Goal: Information Seeking & Learning: Learn about a topic

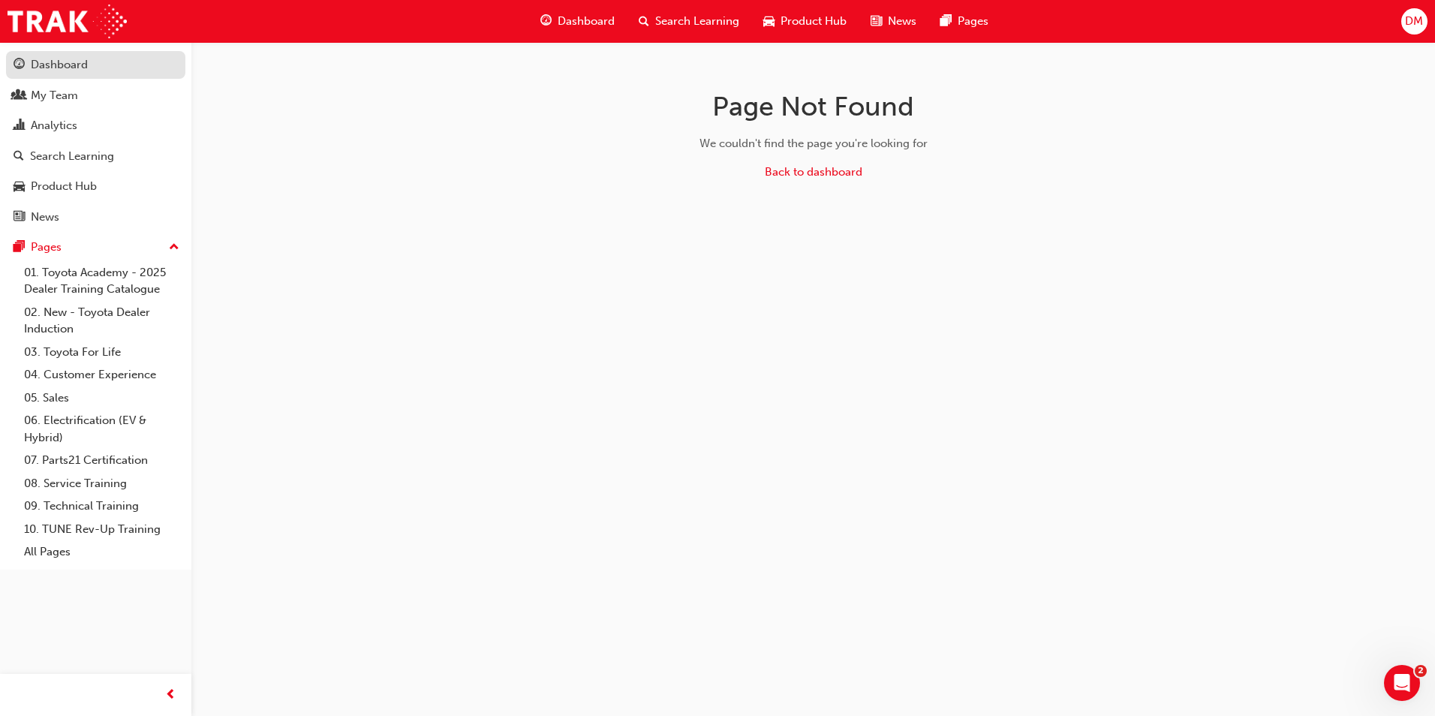
click at [98, 64] on div "Dashboard" at bounding box center [96, 65] width 164 height 19
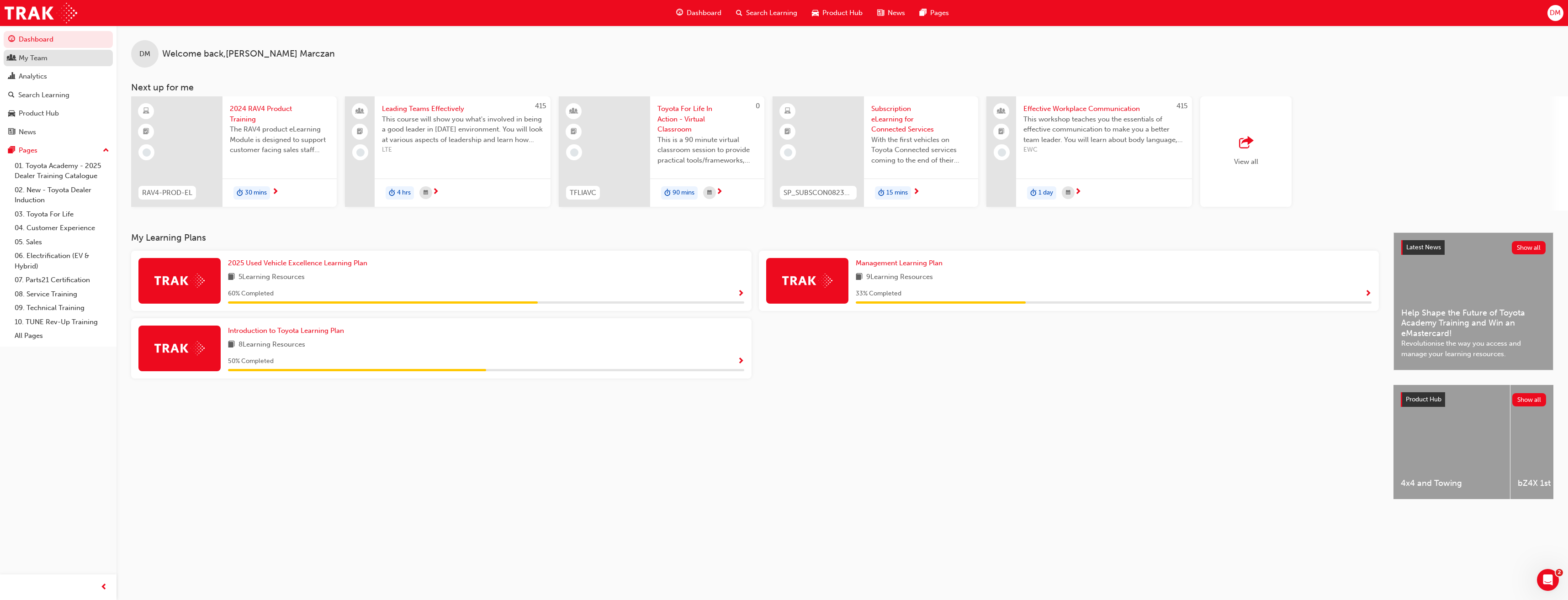
click at [44, 54] on div "My Team" at bounding box center [33, 58] width 29 height 10
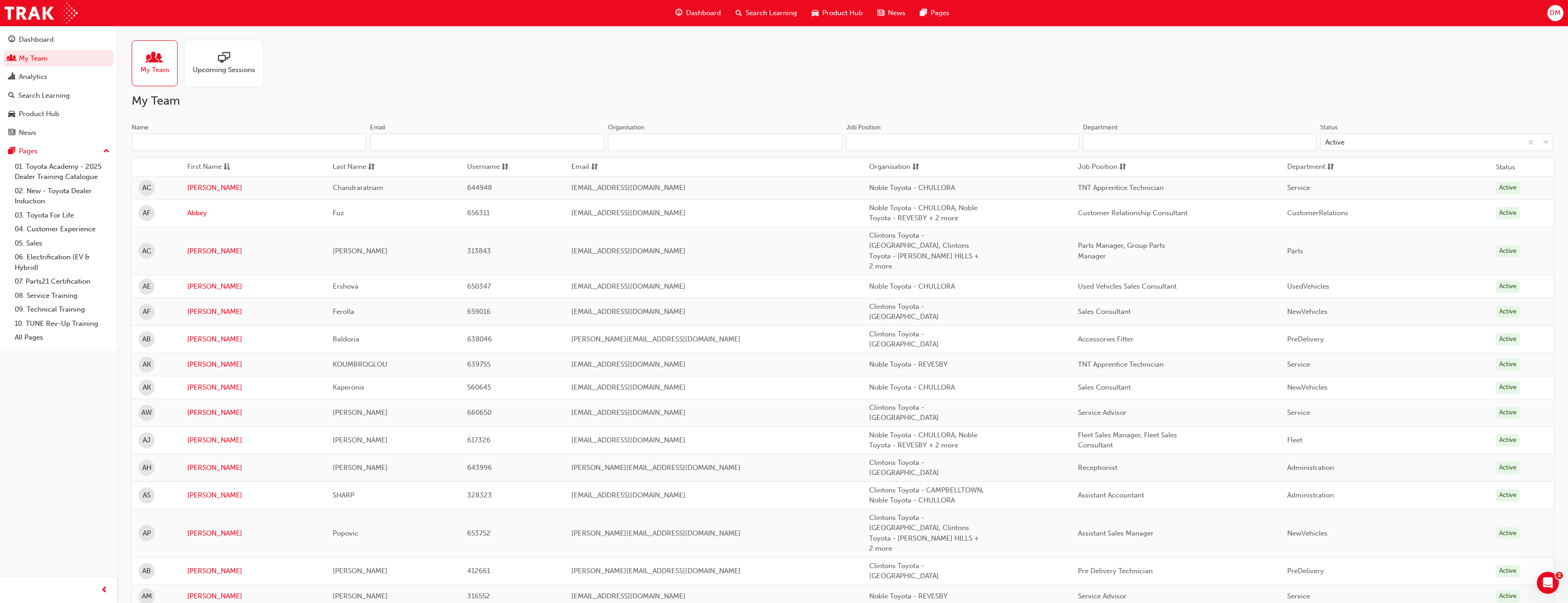
click at [204, 142] on input "Name" at bounding box center [249, 142] width 235 height 18
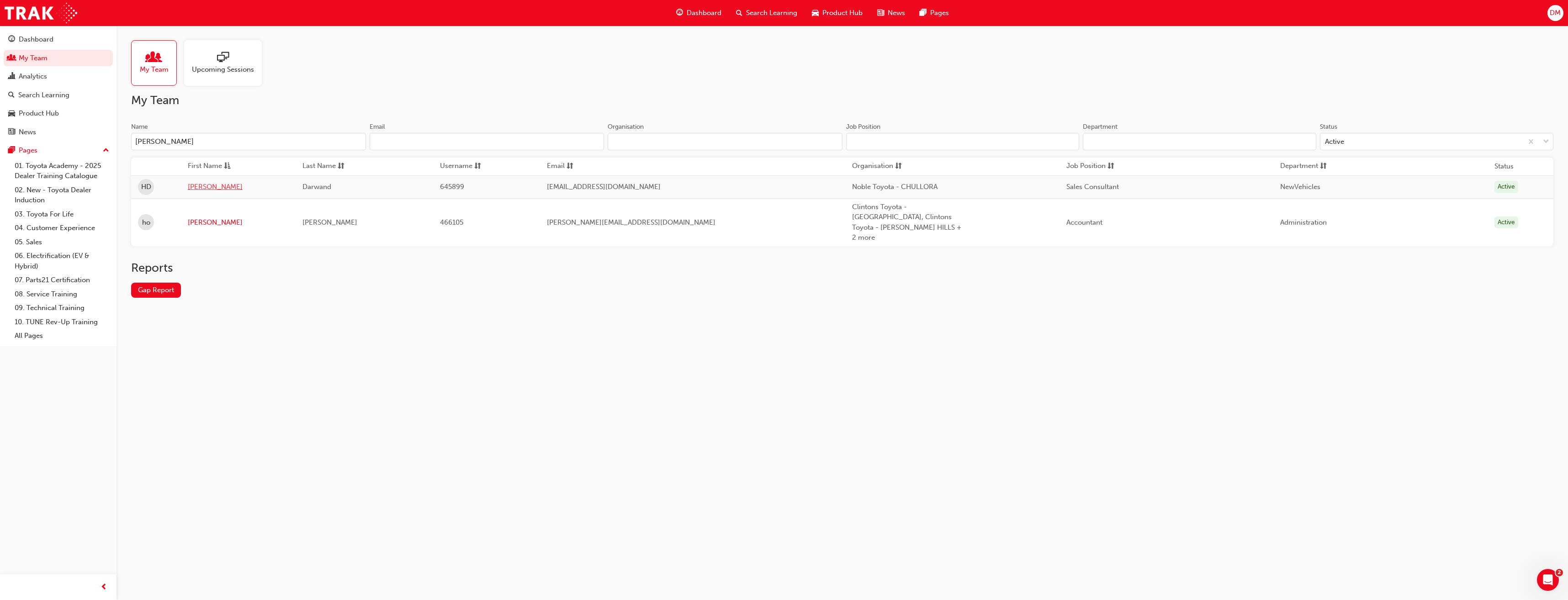
type input "[PERSON_NAME]"
click at [205, 187] on link "[PERSON_NAME]" at bounding box center [238, 187] width 101 height 10
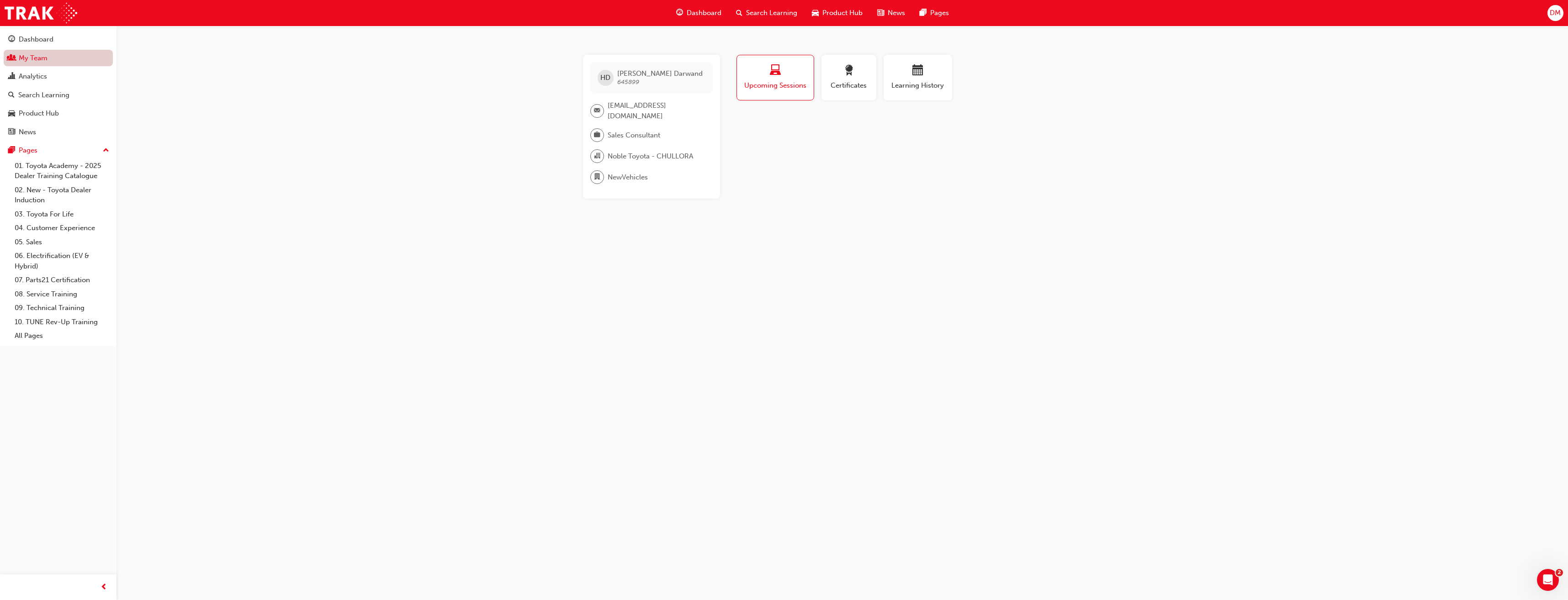
click at [63, 57] on link "My Team" at bounding box center [58, 58] width 109 height 17
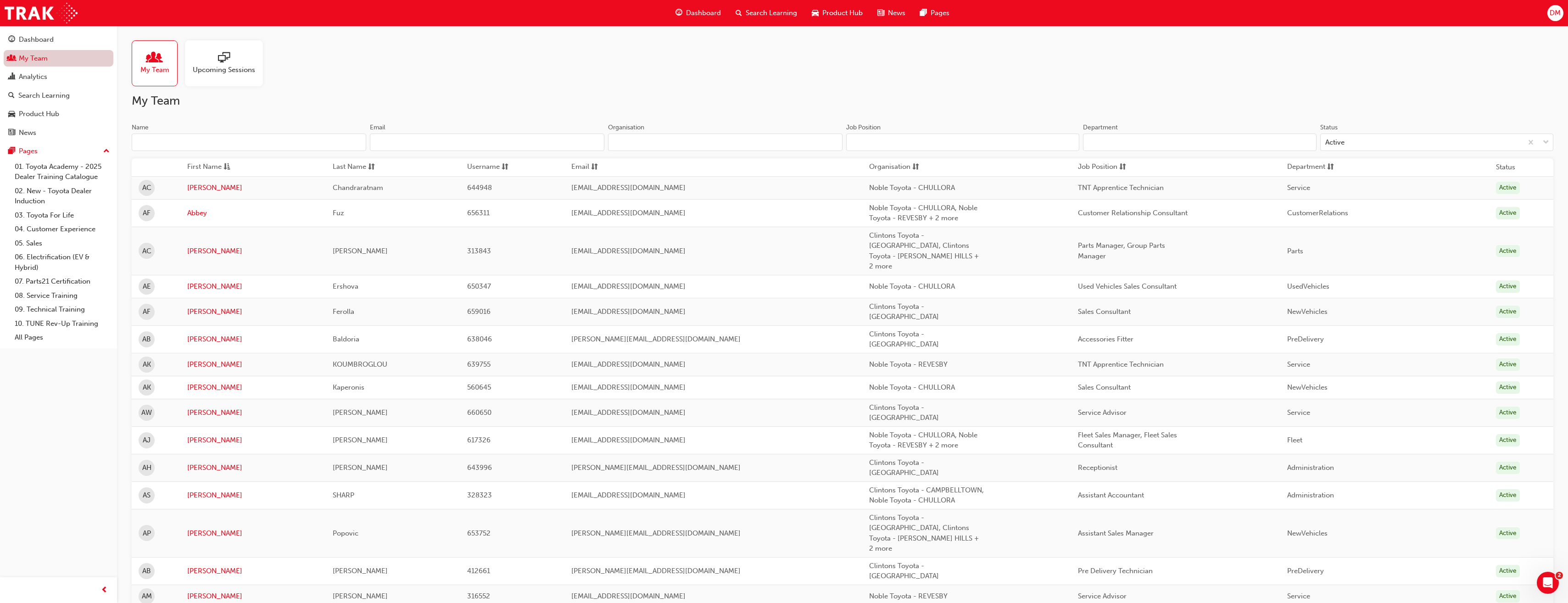
click at [39, 64] on link "My Team" at bounding box center [58, 59] width 109 height 17
click at [34, 70] on link "Analytics" at bounding box center [58, 77] width 109 height 17
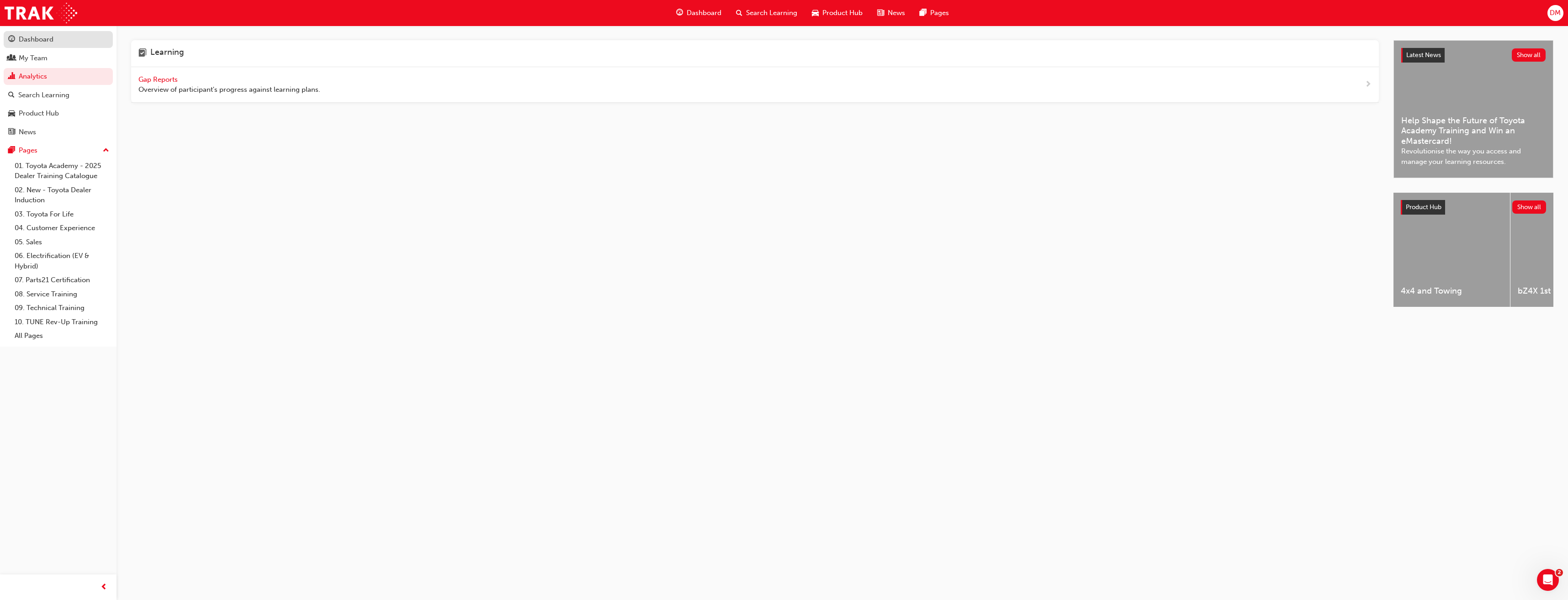
click at [42, 45] on link "Dashboard" at bounding box center [58, 40] width 109 height 17
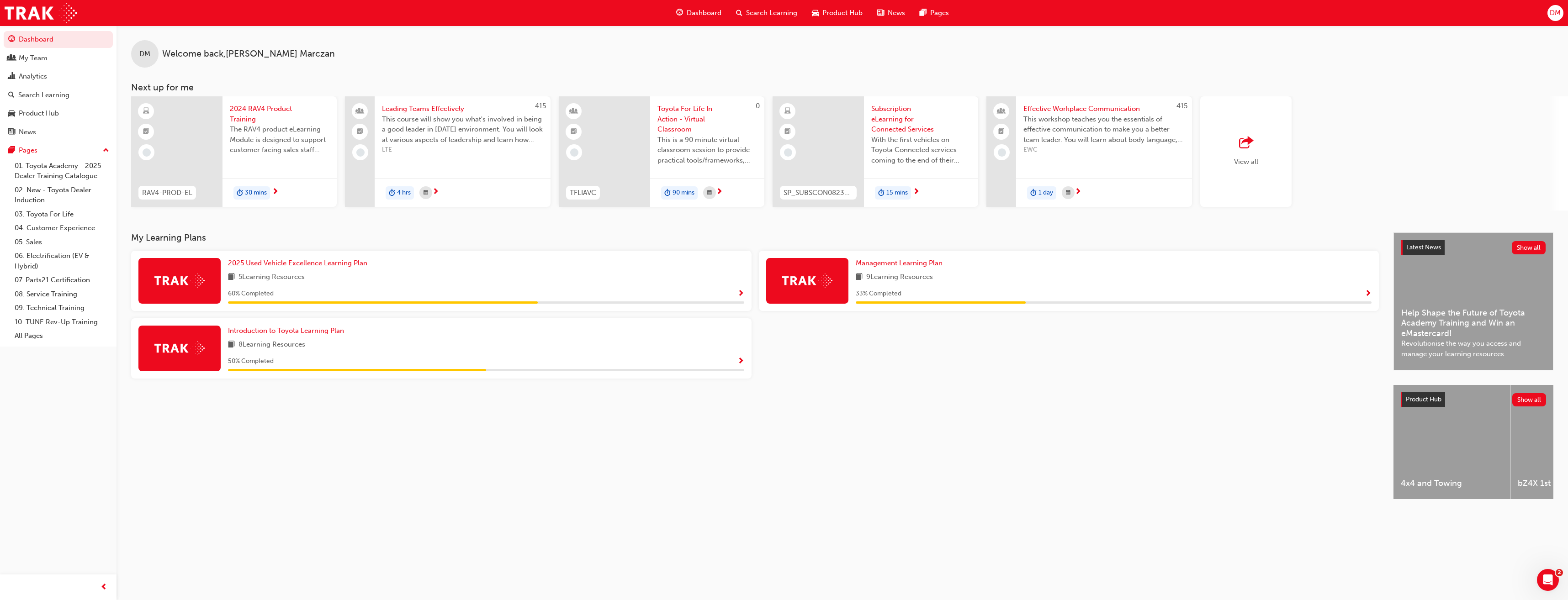
click at [787, 16] on span "Search Learning" at bounding box center [772, 13] width 51 height 10
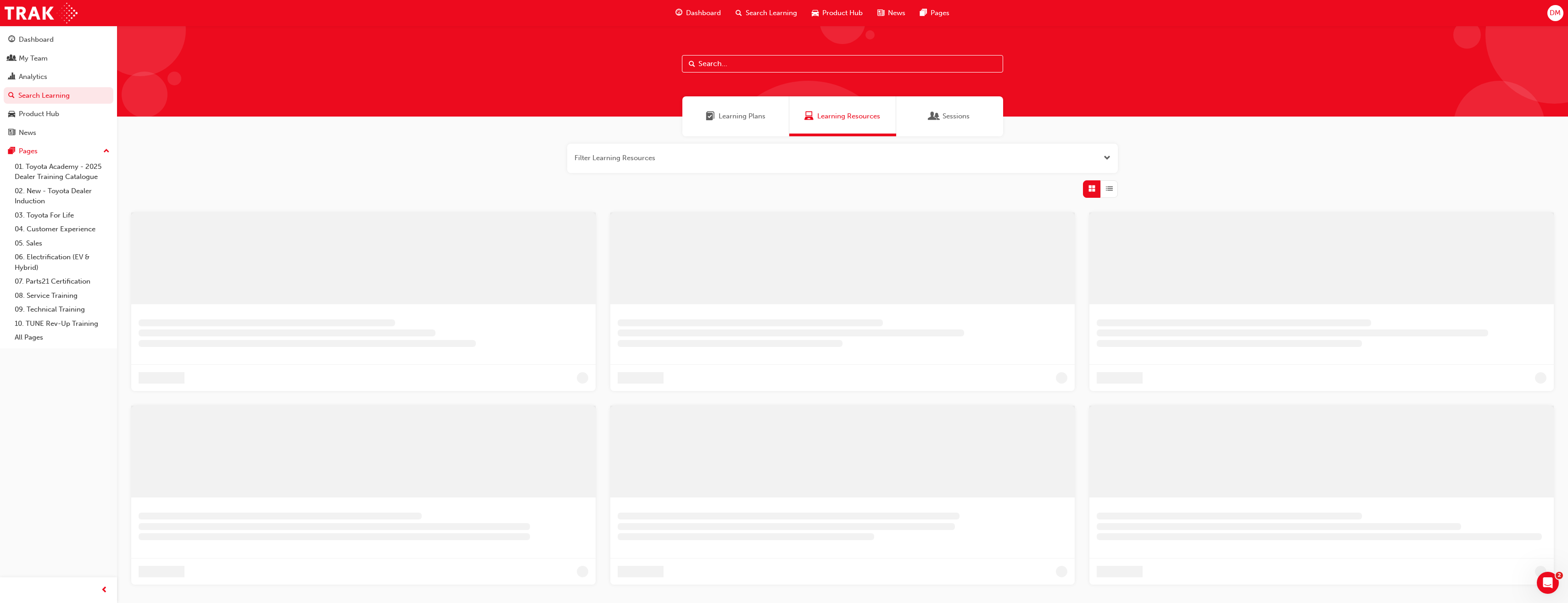
click at [753, 64] on input "text" at bounding box center [842, 64] width 321 height 18
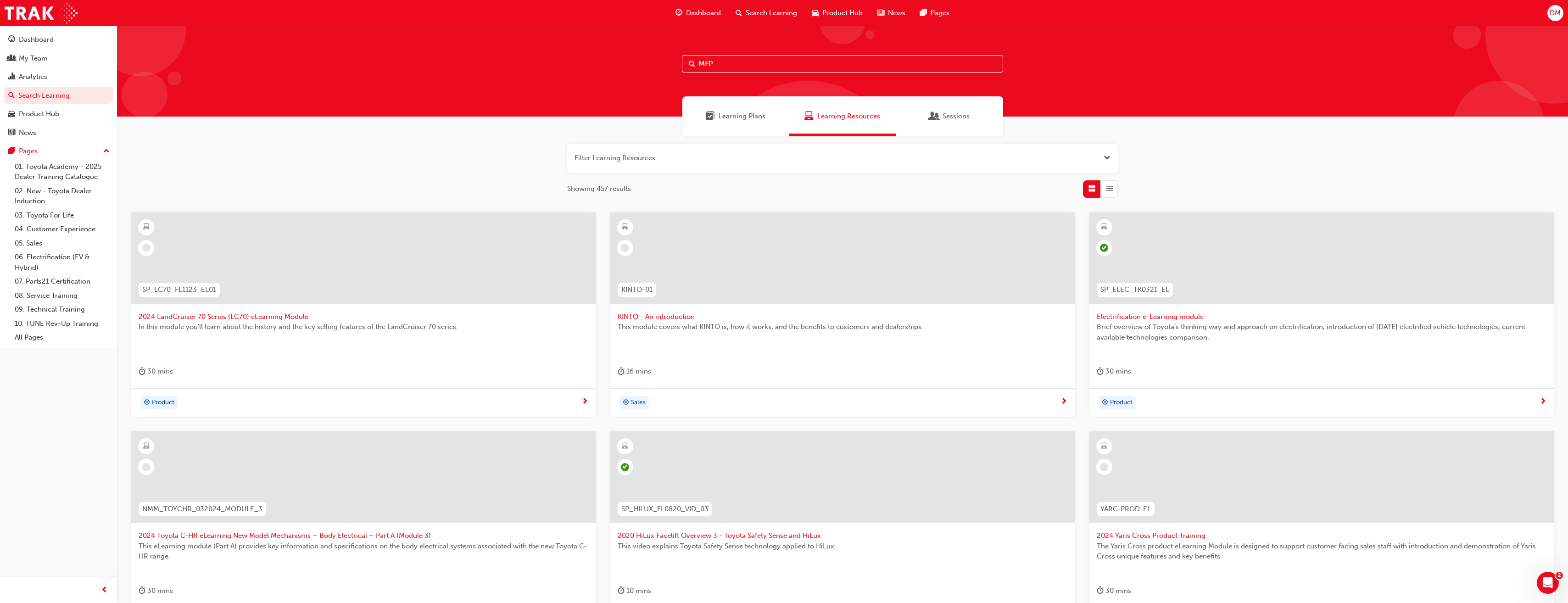
type input "MFP"
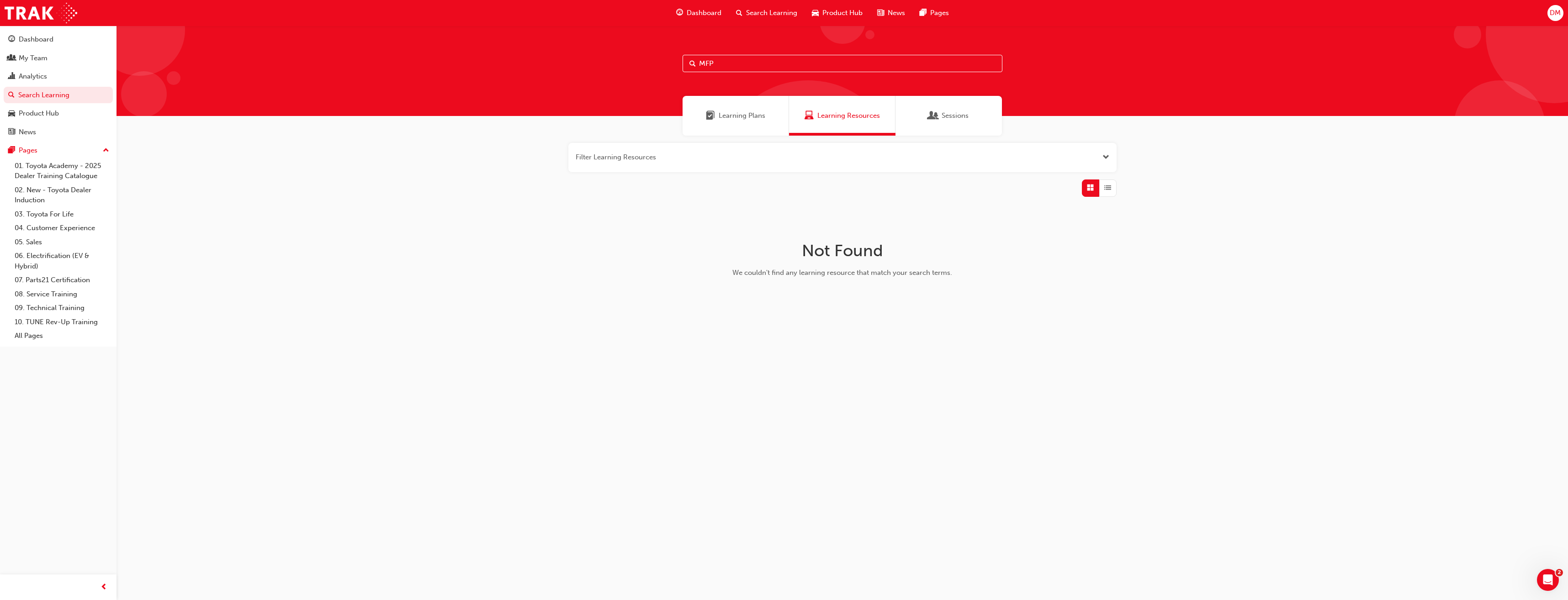
click at [777, 72] on div "MFP" at bounding box center [842, 71] width 1452 height 91
drag, startPoint x: 778, startPoint y: 65, endPoint x: 629, endPoint y: 70, distance: 149.1
click at [629, 70] on div "MFP" at bounding box center [842, 71] width 1452 height 91
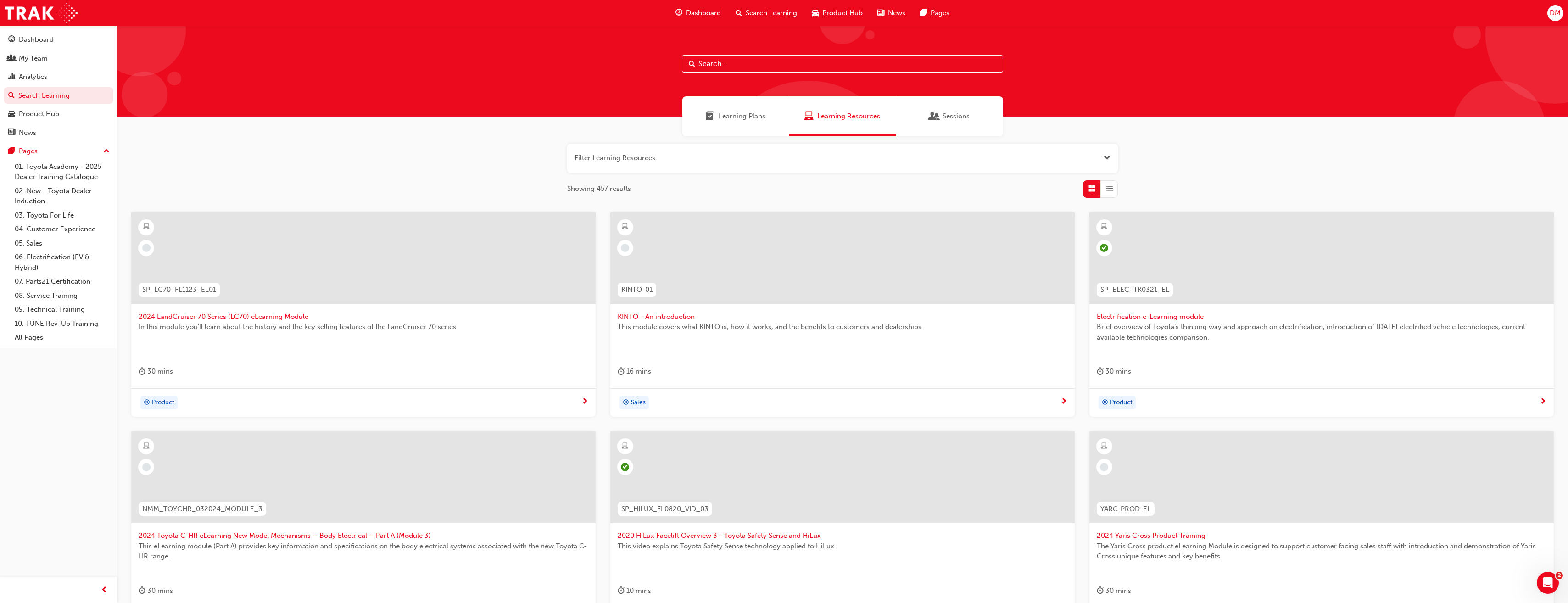
click at [718, 120] on span "Learning Plans" at bounding box center [742, 116] width 47 height 10
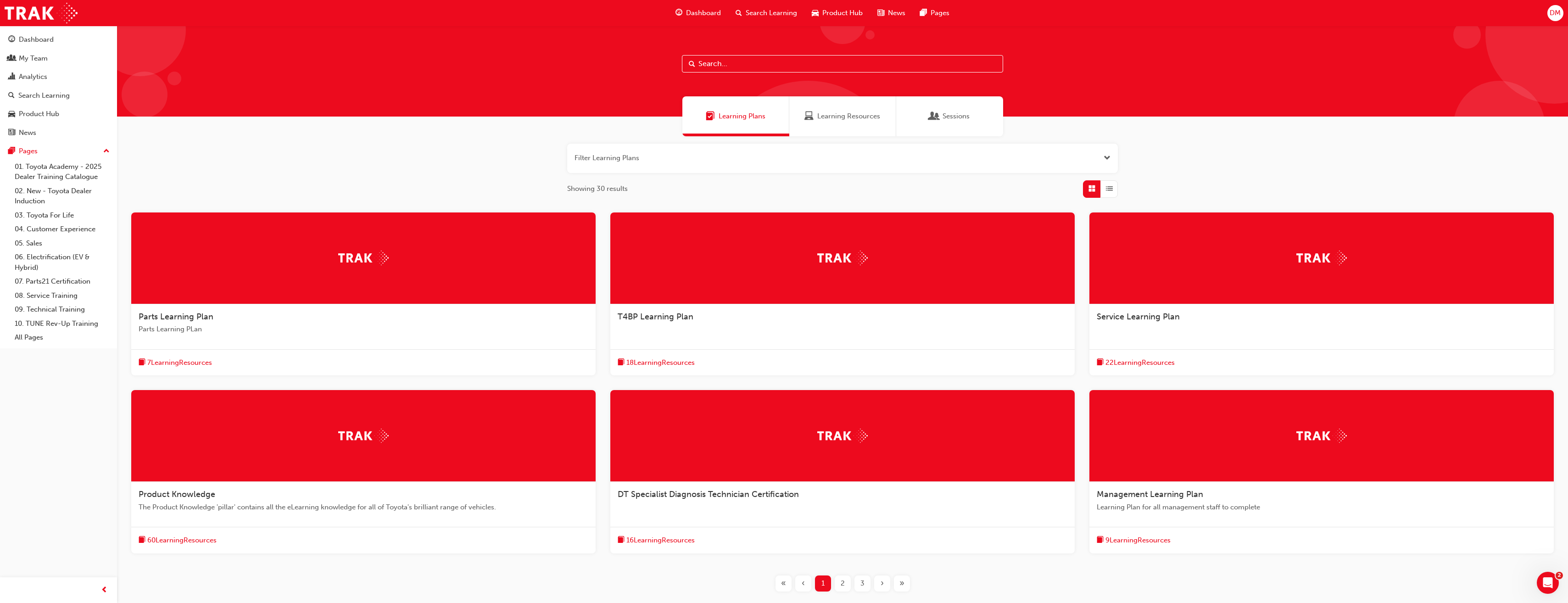
click at [877, 432] on img at bounding box center [1321, 435] width 51 height 14
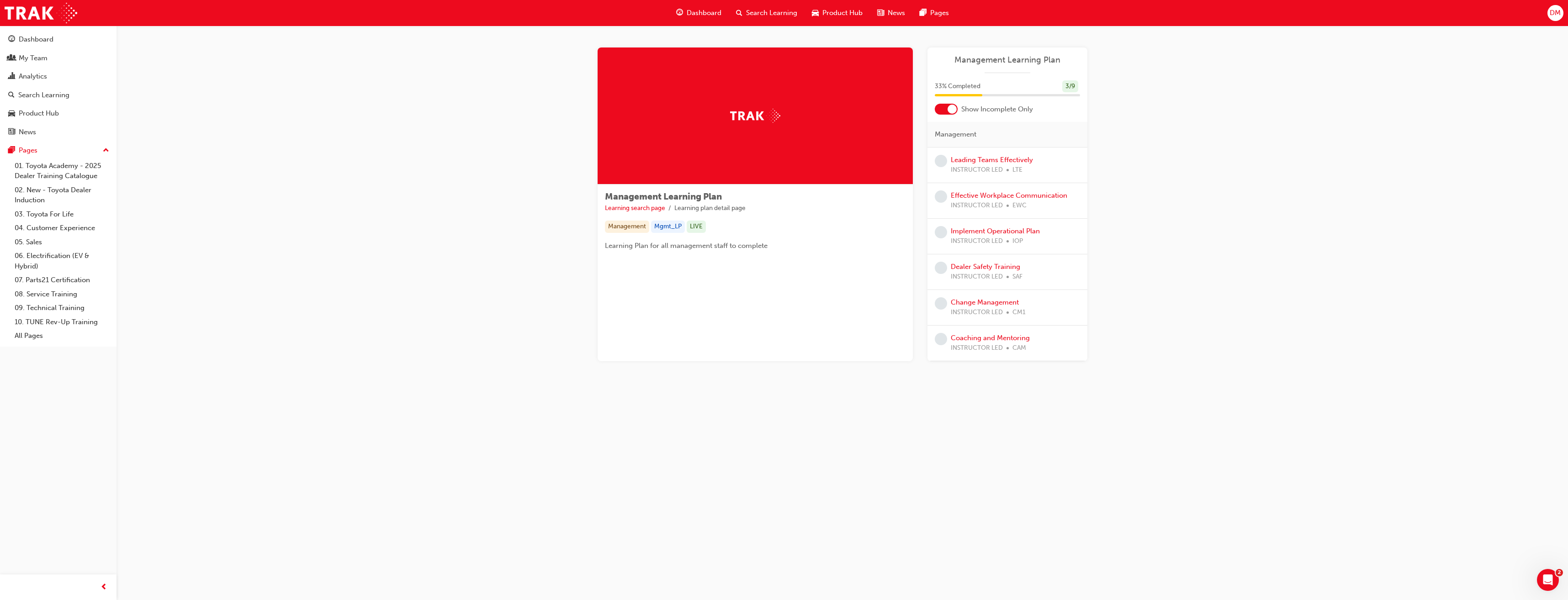
click at [760, 18] on span "Search Learning" at bounding box center [772, 13] width 51 height 10
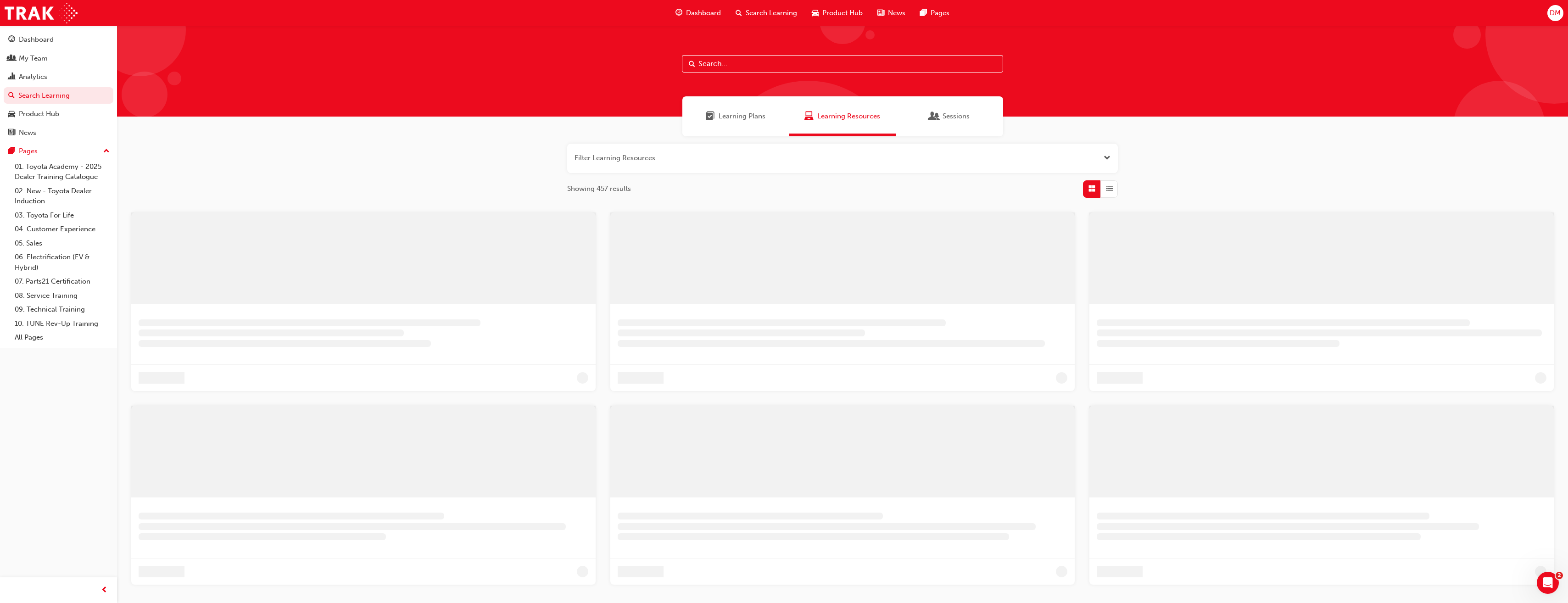
click at [755, 59] on input "text" at bounding box center [842, 64] width 321 height 18
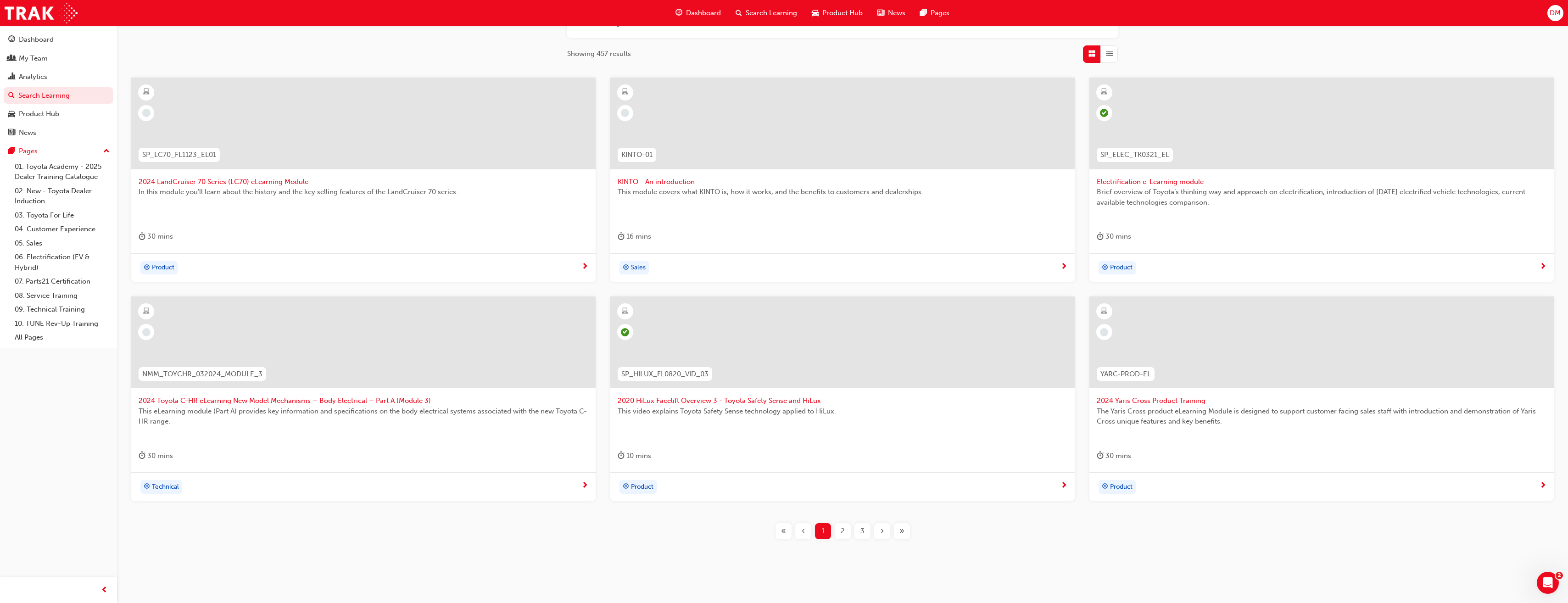
scroll to position [146, 0]
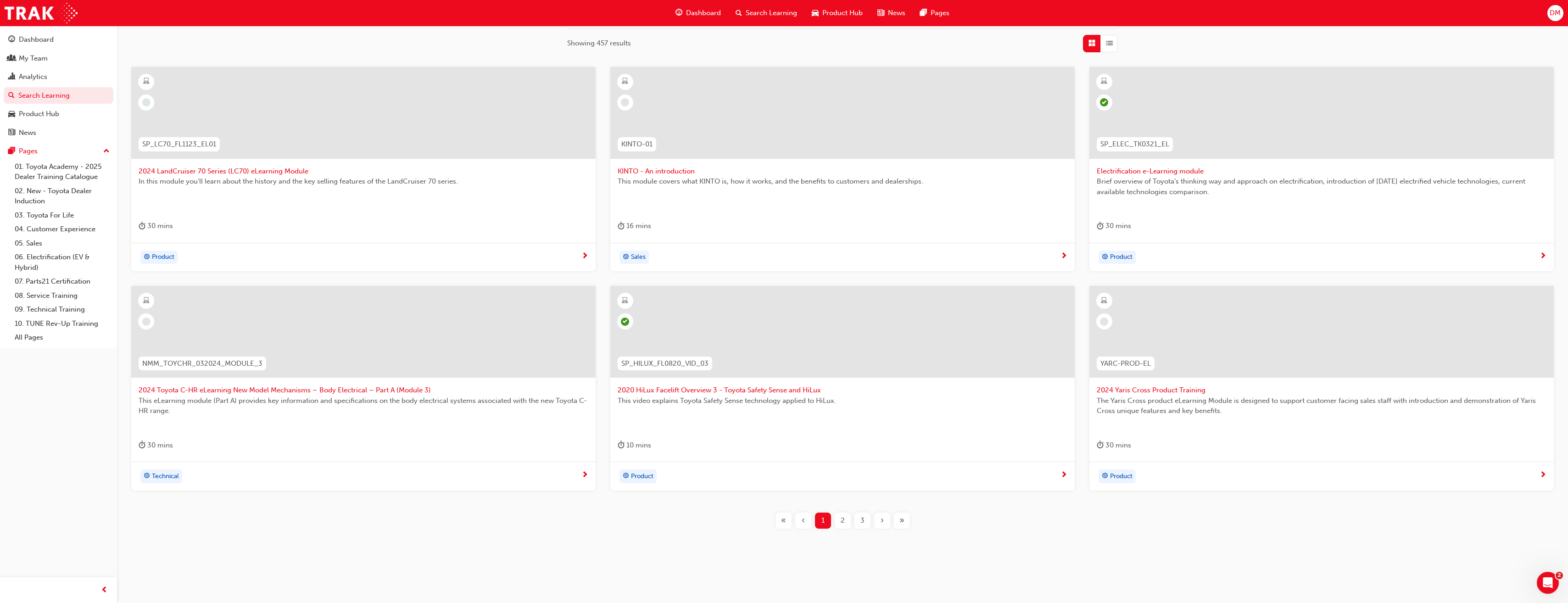
click at [836, 437] on div "2" at bounding box center [842, 520] width 16 height 16
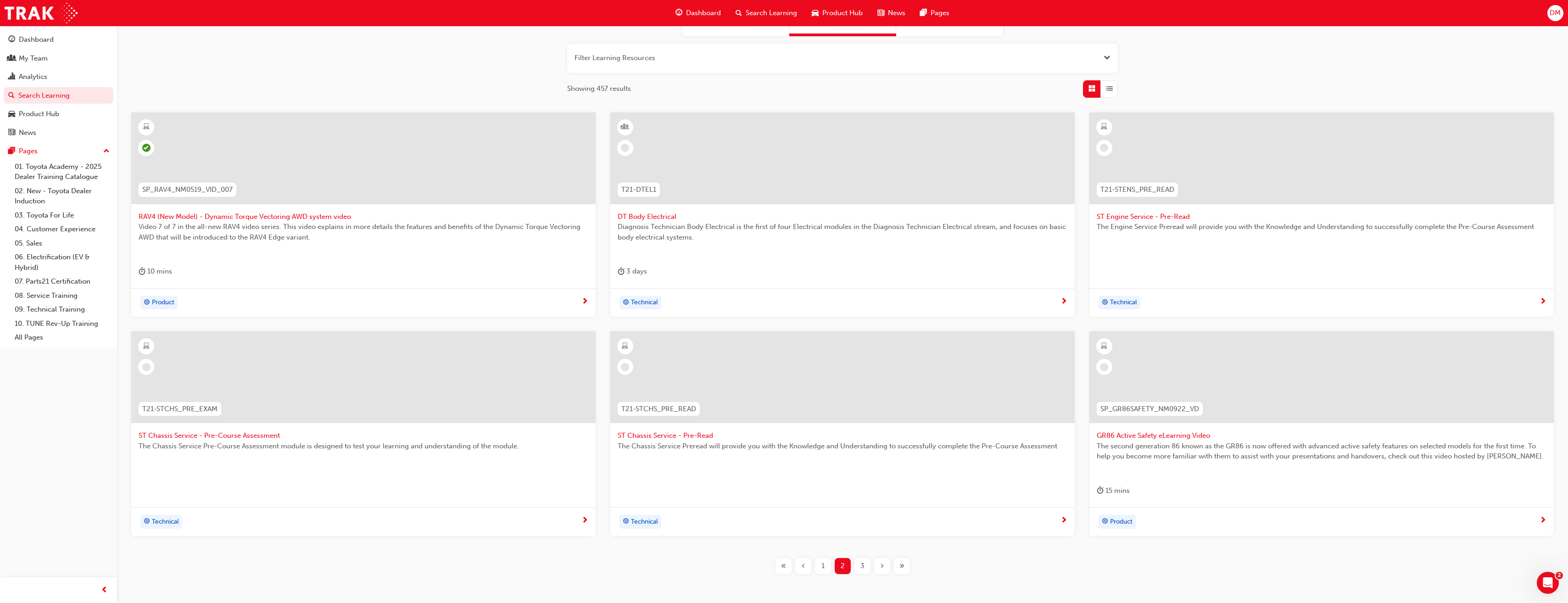
scroll to position [100, 0]
click at [820, 437] on div "1" at bounding box center [823, 566] width 16 height 16
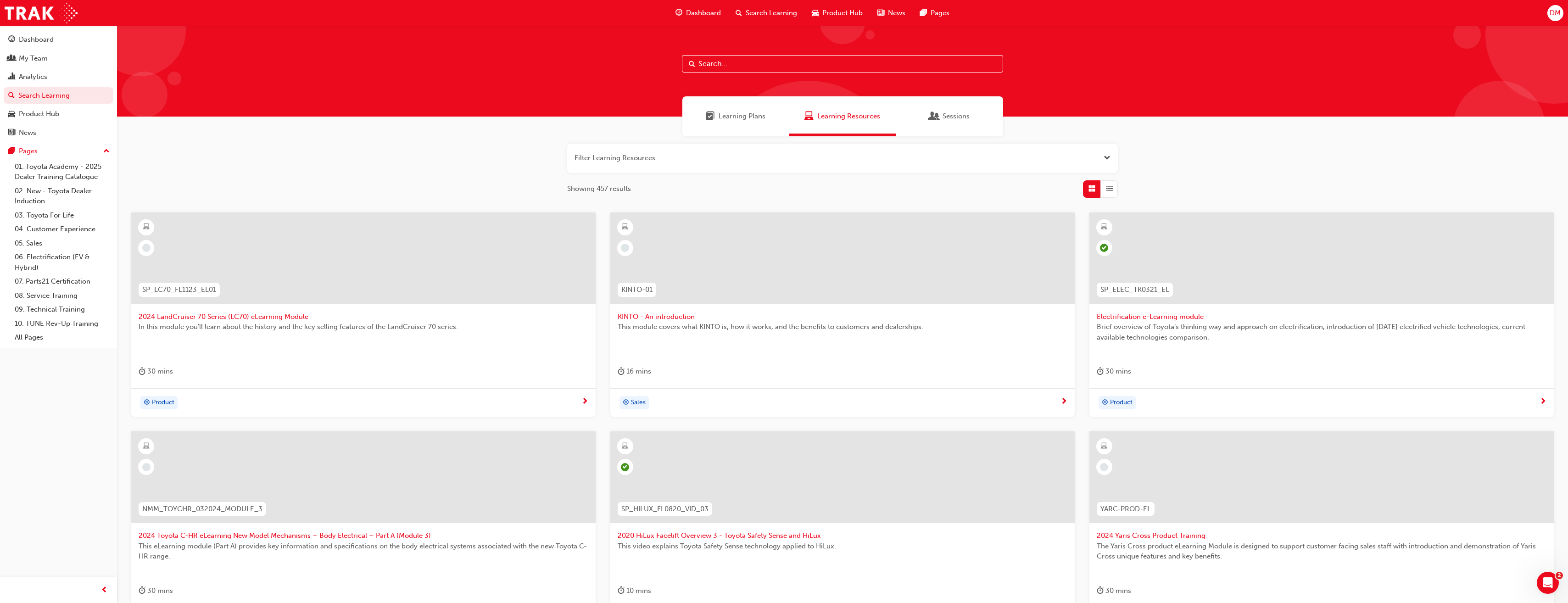
drag, startPoint x: 751, startPoint y: 81, endPoint x: 749, endPoint y: 75, distance: 6.3
click at [751, 81] on div at bounding box center [842, 71] width 1451 height 91
click at [749, 75] on div at bounding box center [842, 71] width 1451 height 91
drag, startPoint x: 749, startPoint y: 75, endPoint x: 751, endPoint y: 69, distance: 6.3
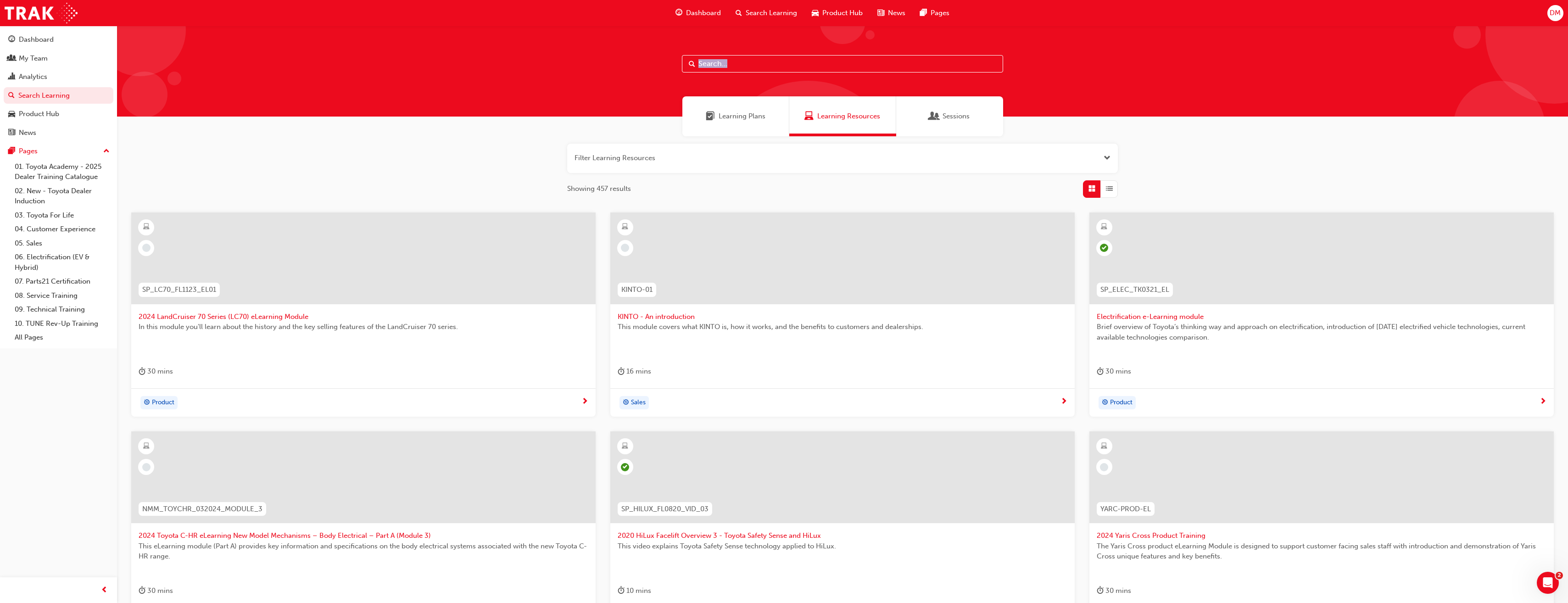
click at [751, 69] on input "text" at bounding box center [842, 64] width 321 height 18
type input "foundation"
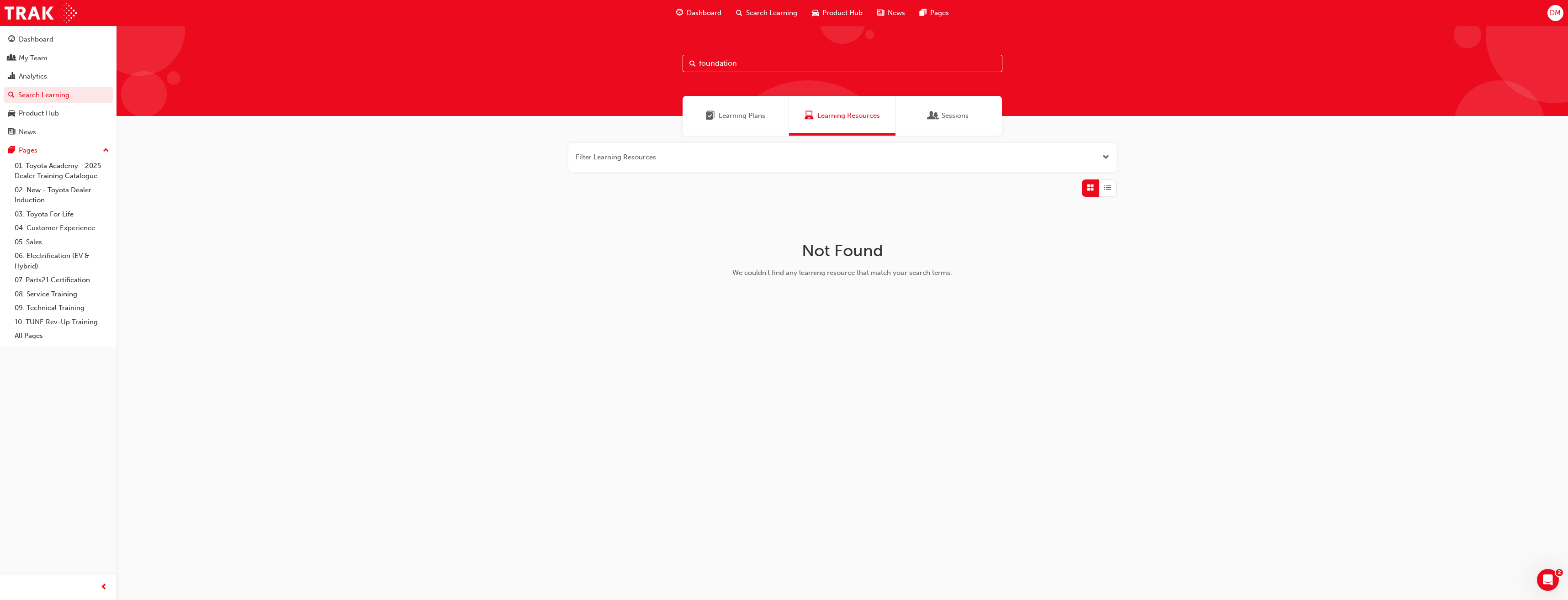
click at [747, 69] on input "foundation" at bounding box center [842, 63] width 320 height 18
drag, startPoint x: 766, startPoint y: 67, endPoint x: 455, endPoint y: 68, distance: 311.0
click at [456, 69] on div "foundation" at bounding box center [842, 71] width 1452 height 91
